Goal: Information Seeking & Learning: Understand process/instructions

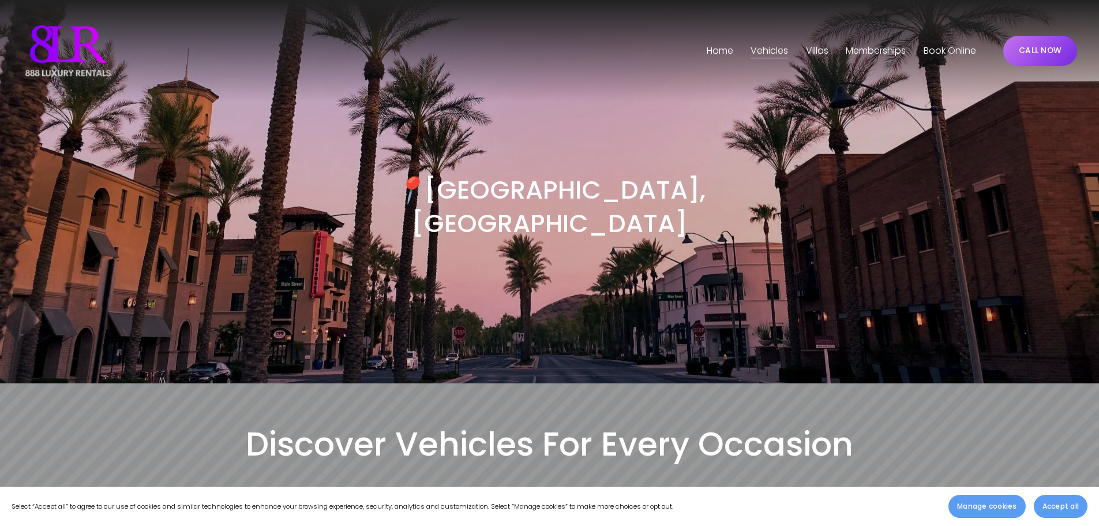
click at [0, 0] on span "Phoenix" at bounding box center [0, 0] width 0 height 0
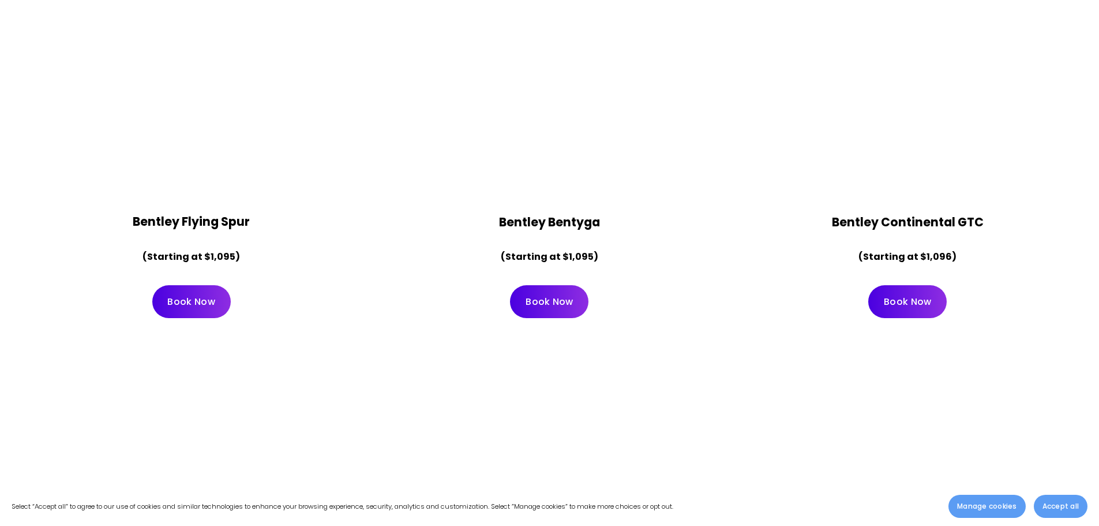
scroll to position [3347, 0]
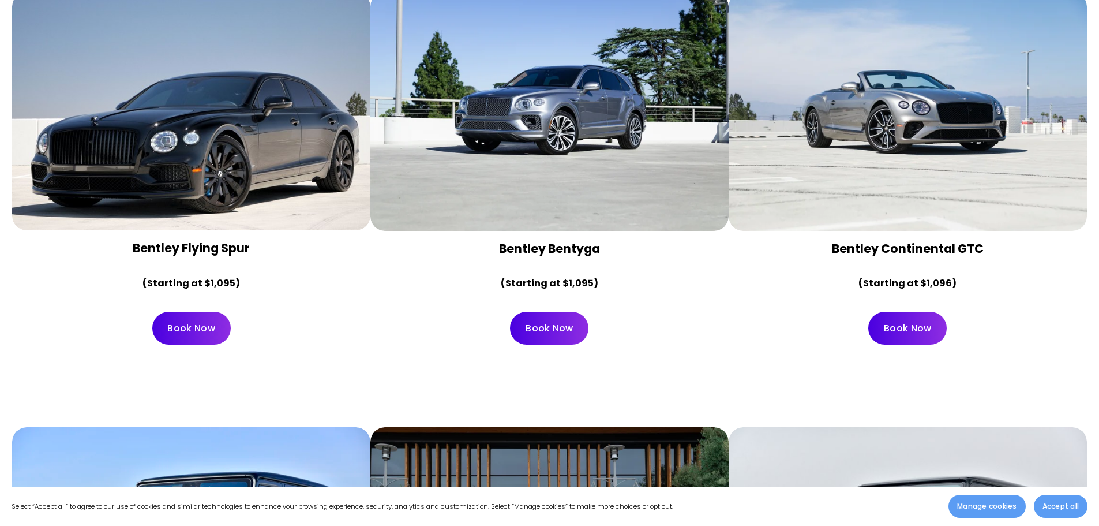
click at [216, 170] on div at bounding box center [191, 111] width 358 height 239
click at [184, 312] on link "Book Now" at bounding box center [191, 328] width 78 height 33
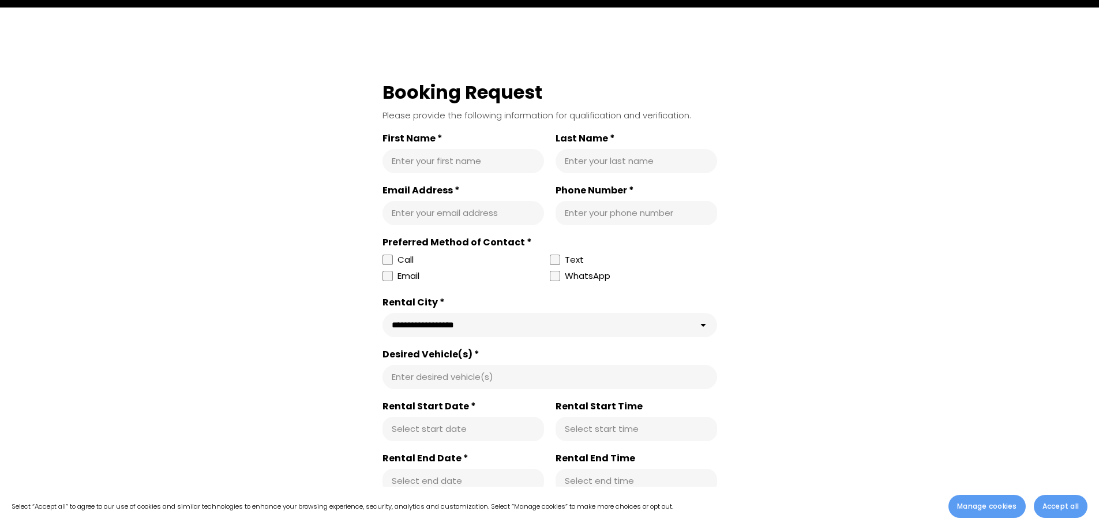
scroll to position [404, 0]
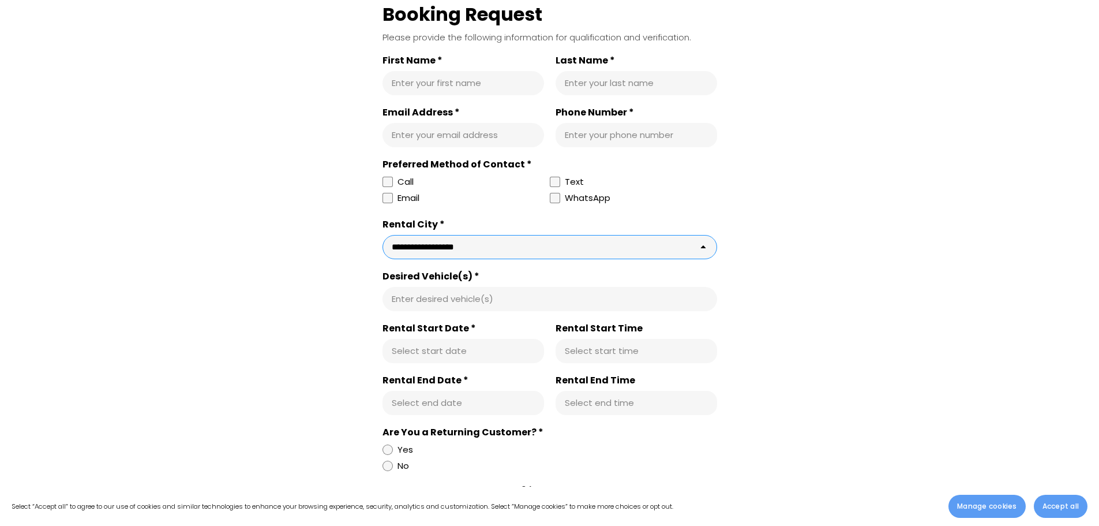
click at [424, 247] on select "**********" at bounding box center [550, 247] width 335 height 24
select select "**********"
click at [383, 236] on select "**********" at bounding box center [550, 247] width 335 height 24
click at [411, 292] on div "Enter desired vehicle(s)" at bounding box center [550, 299] width 335 height 24
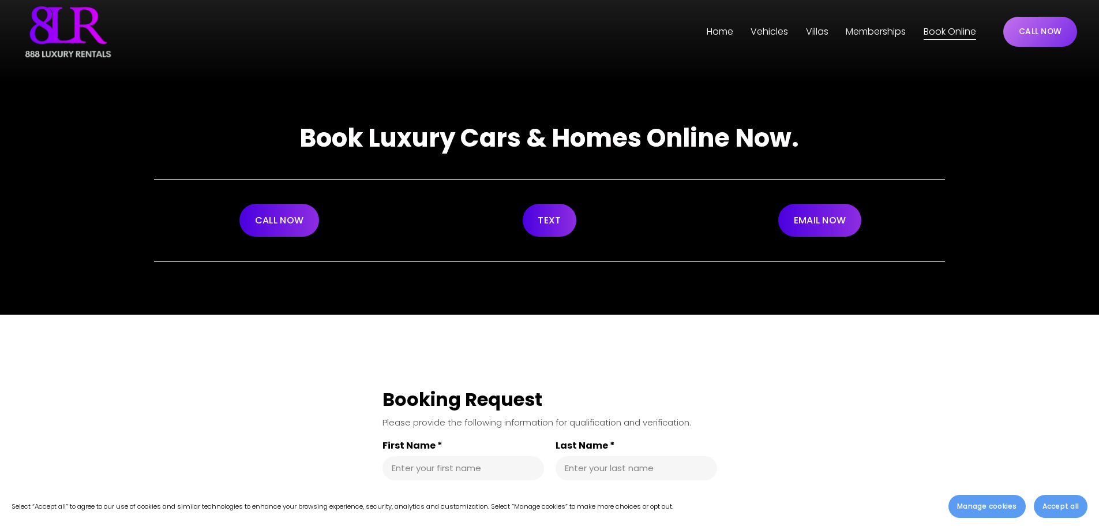
scroll to position [0, 0]
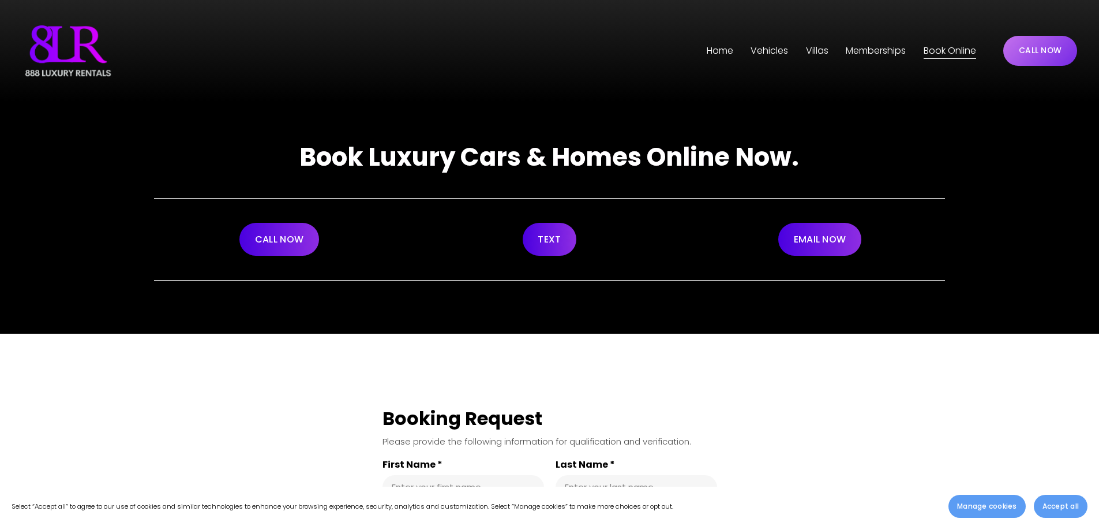
click at [713, 48] on link "Home" at bounding box center [720, 51] width 27 height 18
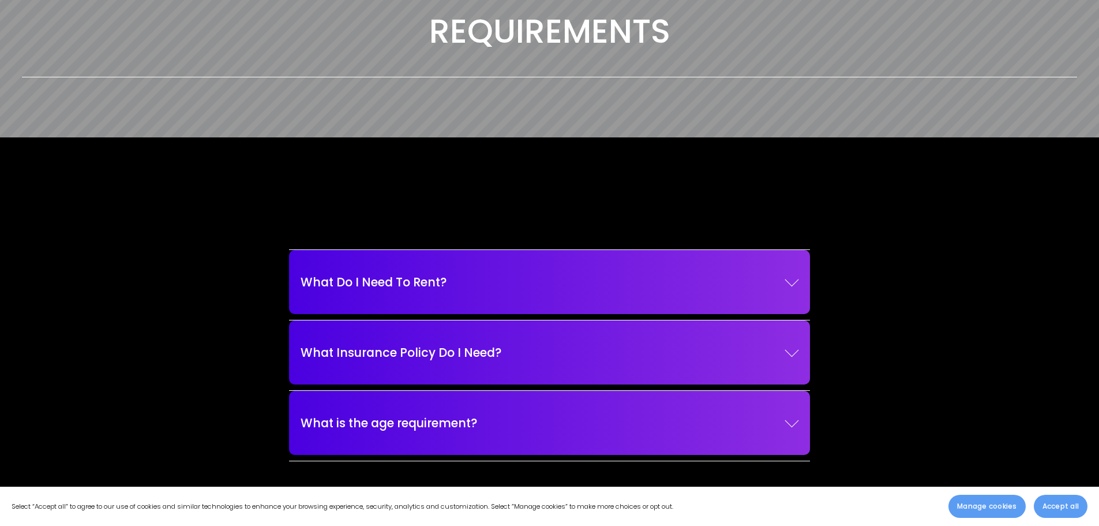
scroll to position [1616, 0]
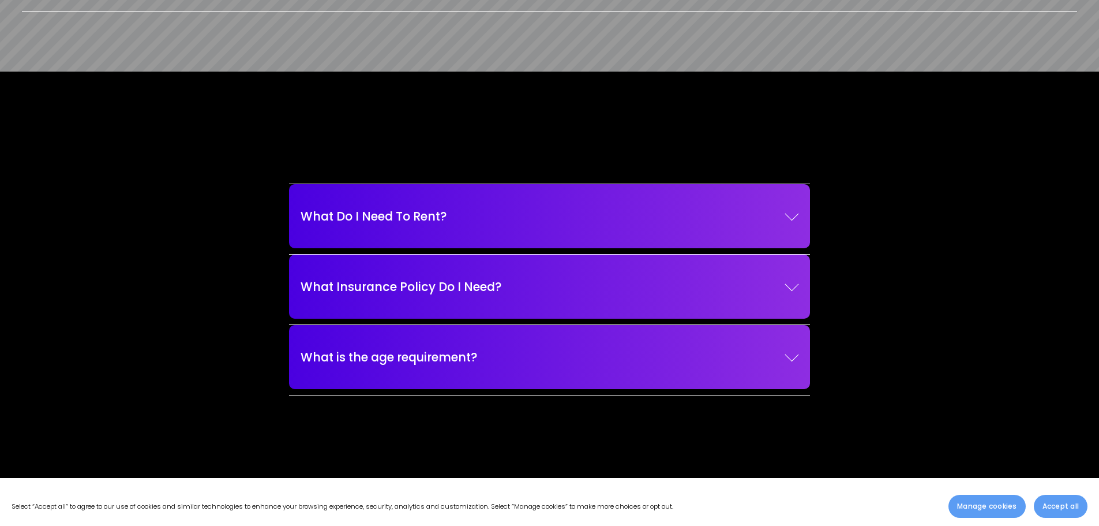
click at [586, 242] on button "What Do I Need To Rent?" at bounding box center [550, 216] width 498 height 53
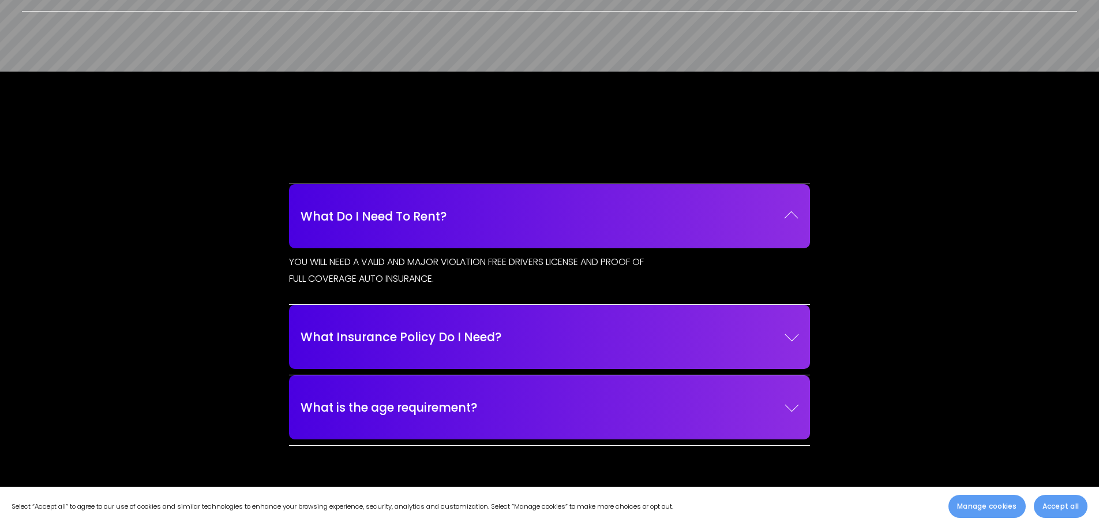
click at [586, 242] on button "What Do I Need To Rent?" at bounding box center [550, 216] width 498 height 53
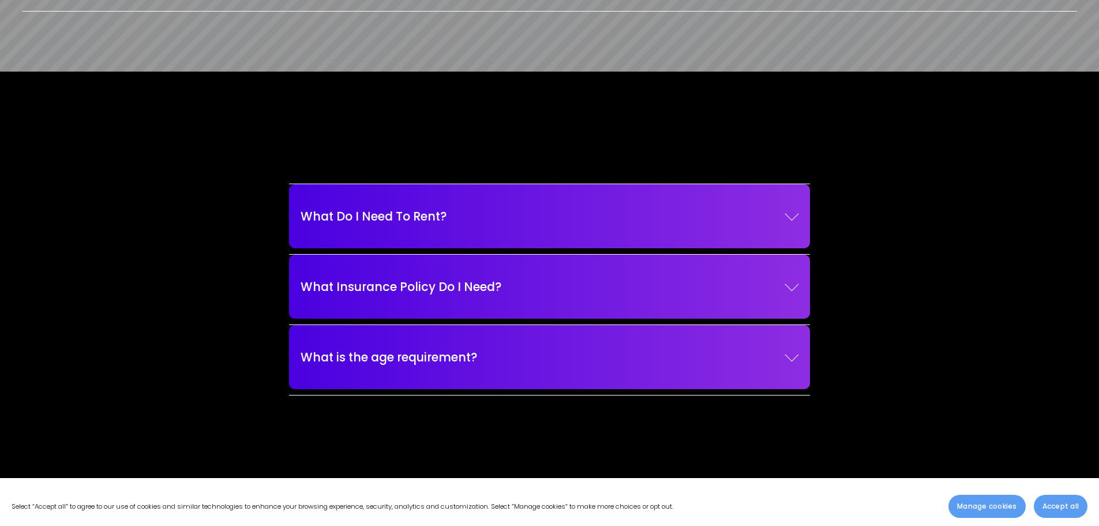
click at [587, 306] on button "What Insurance Policy Do I Need?" at bounding box center [550, 286] width 498 height 53
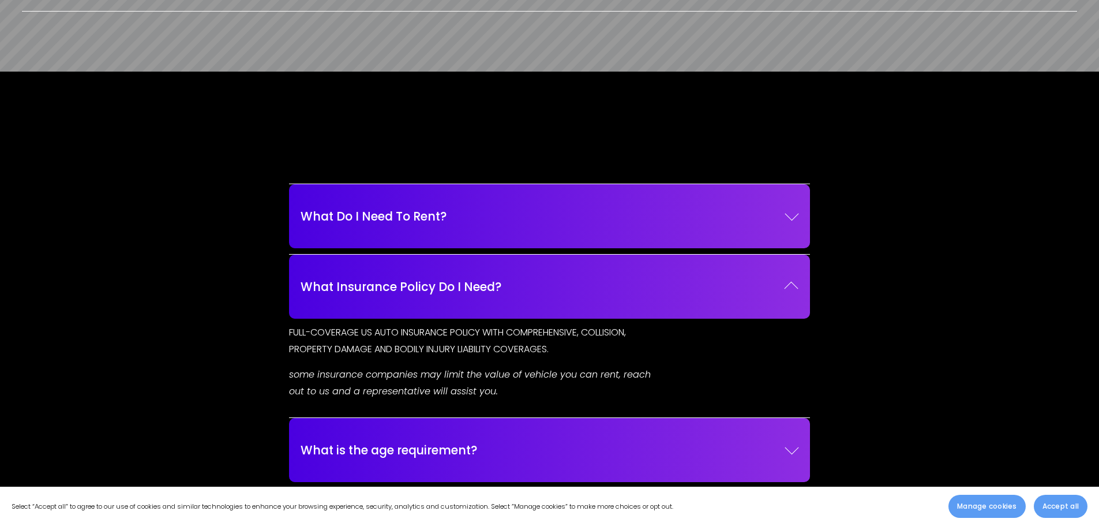
click at [587, 306] on button "What Insurance Policy Do I Need?" at bounding box center [550, 286] width 498 height 53
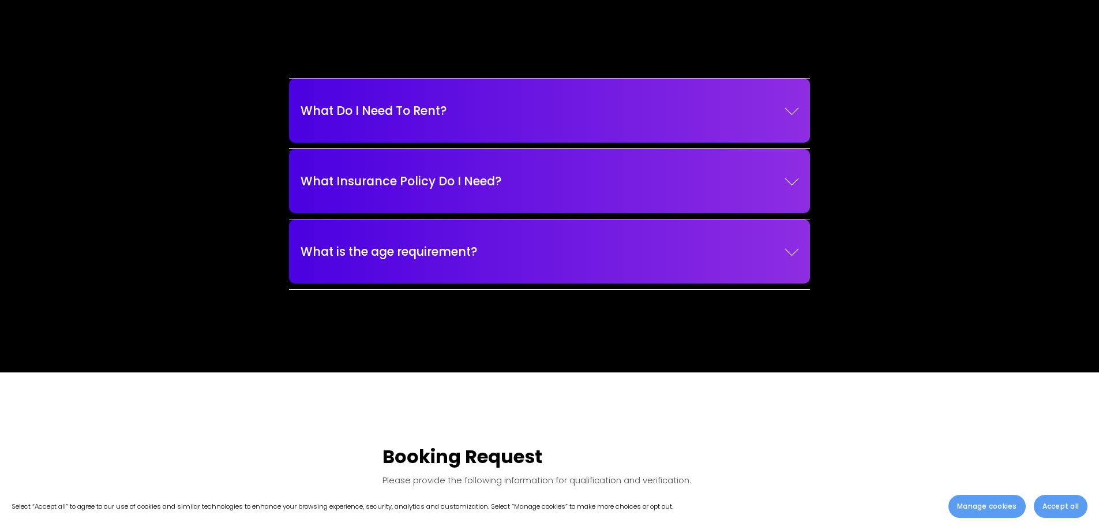
scroll to position [1731, 0]
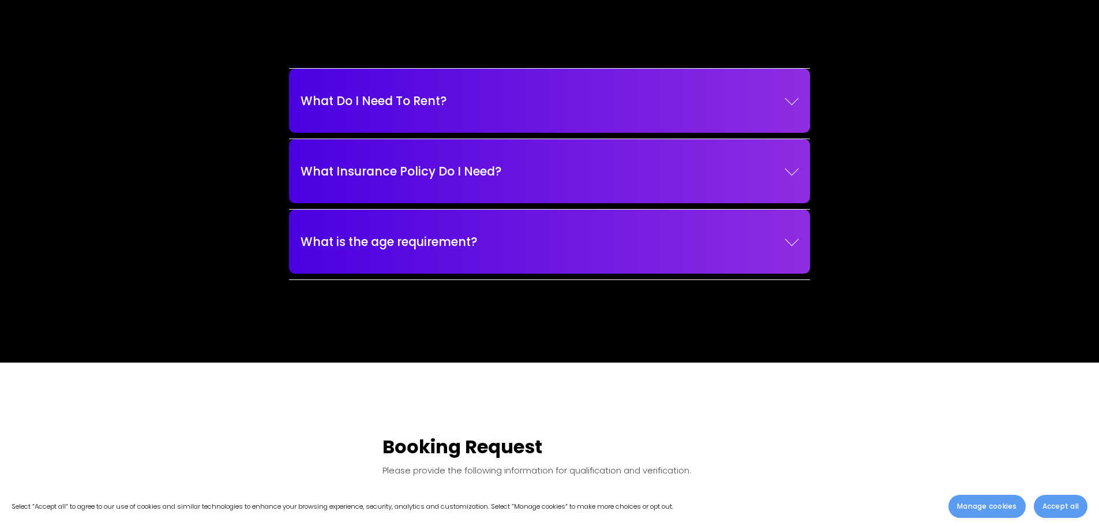
click at [589, 256] on button "What is the age requirement?" at bounding box center [550, 241] width 498 height 53
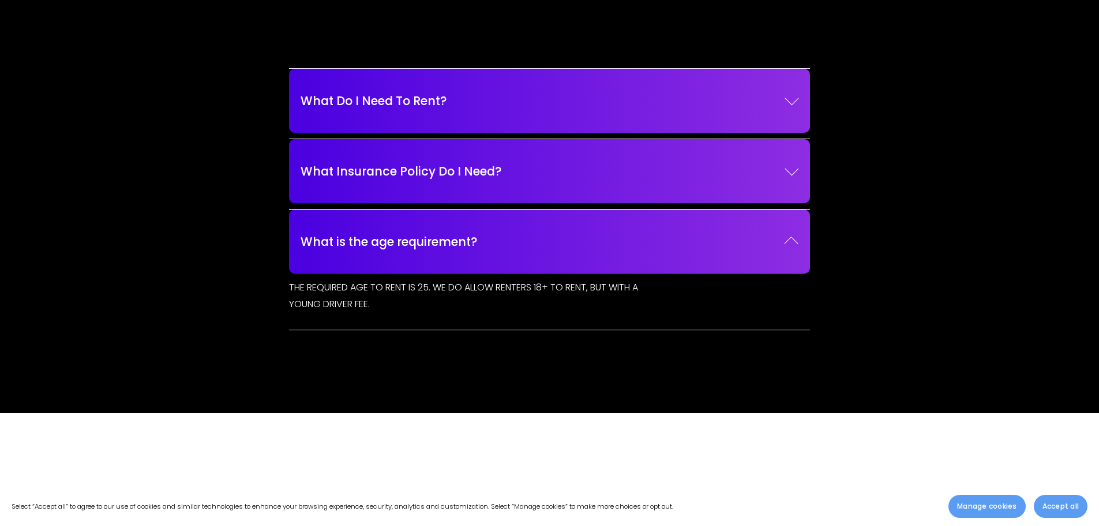
click at [589, 256] on button "What is the age requirement?" at bounding box center [550, 241] width 498 height 53
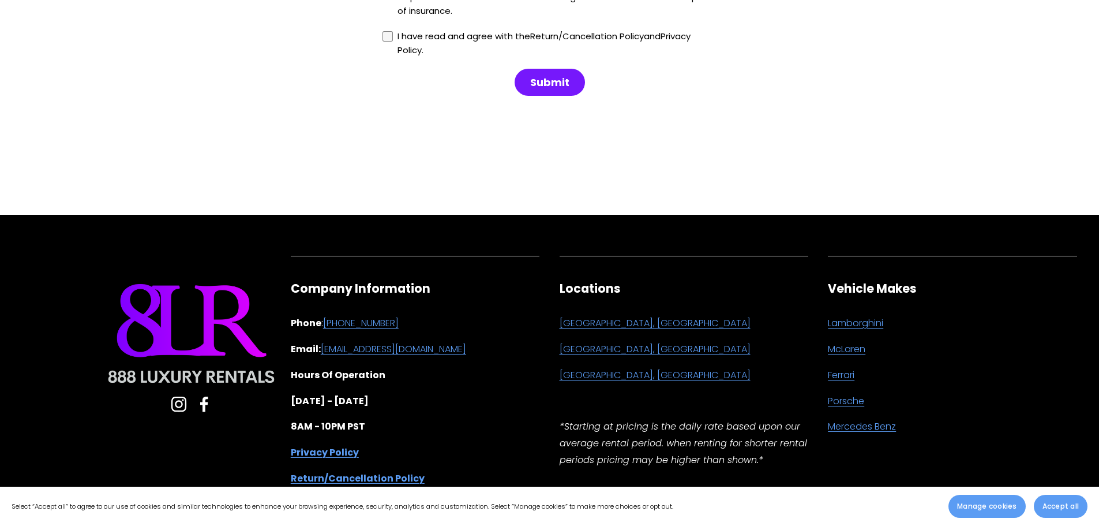
scroll to position [3227, 0]
